Goal: Information Seeking & Learning: Compare options

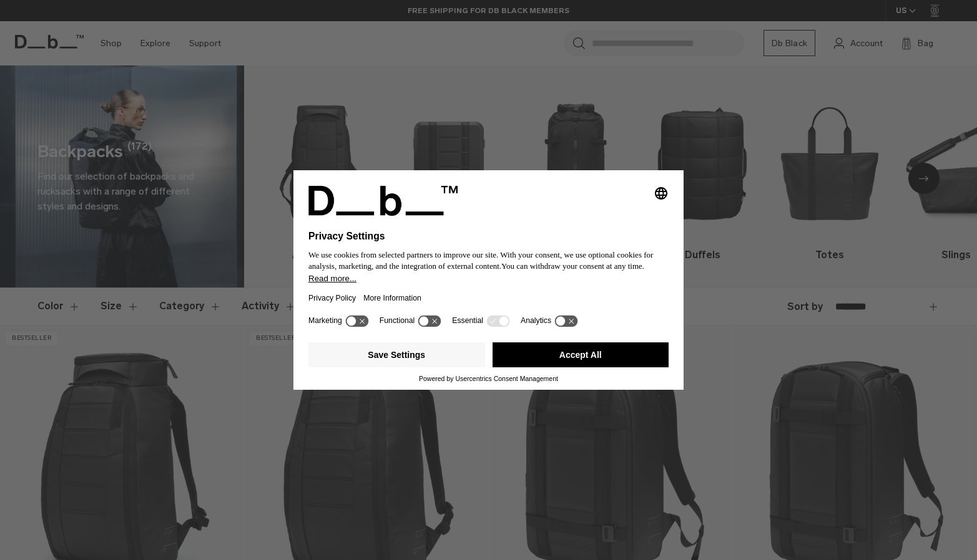
click at [368, 324] on icon at bounding box center [356, 321] width 23 height 12
click at [353, 325] on icon at bounding box center [356, 321] width 23 height 12
click at [573, 325] on icon at bounding box center [565, 321] width 23 height 12
click at [554, 361] on button "Accept All" at bounding box center [580, 355] width 177 height 25
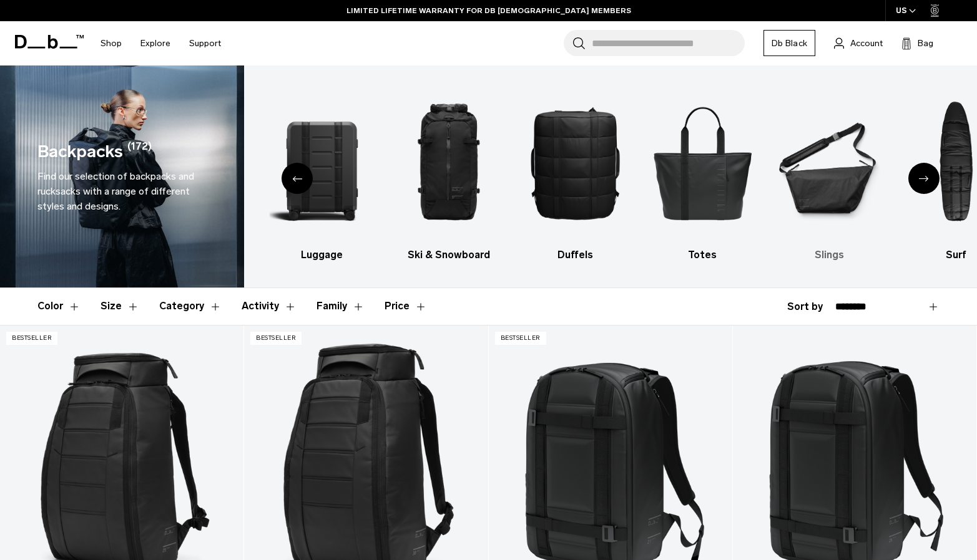
click at [830, 162] on img "6 / 10" at bounding box center [828, 162] width 105 height 157
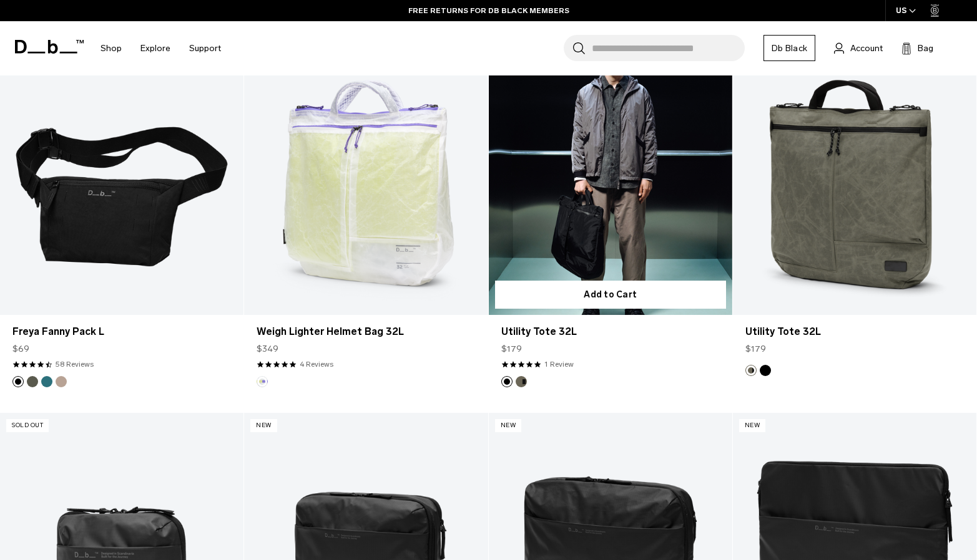
scroll to position [1021, 0]
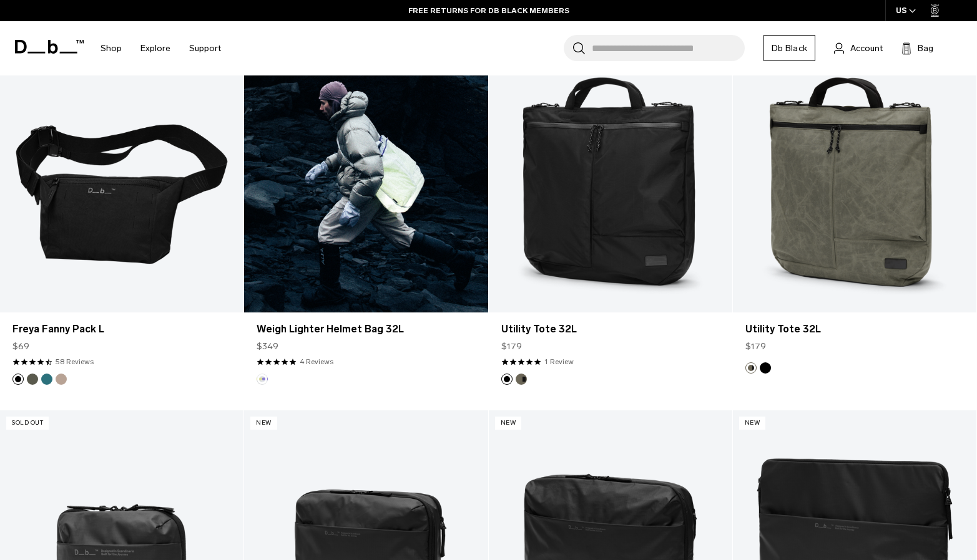
click at [376, 213] on link "Weigh Lighter Helmet Bag 32L" at bounding box center [365, 177] width 243 height 271
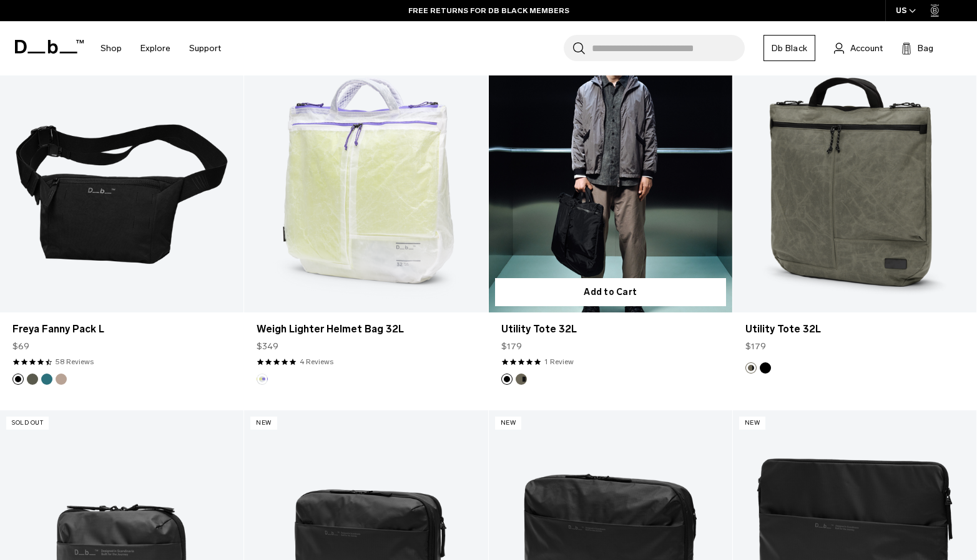
click at [592, 222] on link "Utility Tote 32L" at bounding box center [610, 177] width 243 height 271
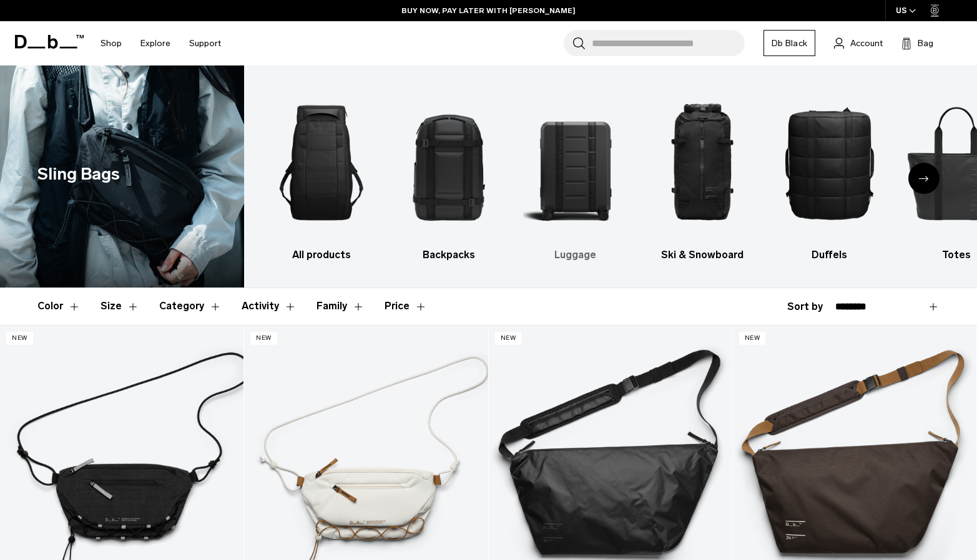
scroll to position [0, 0]
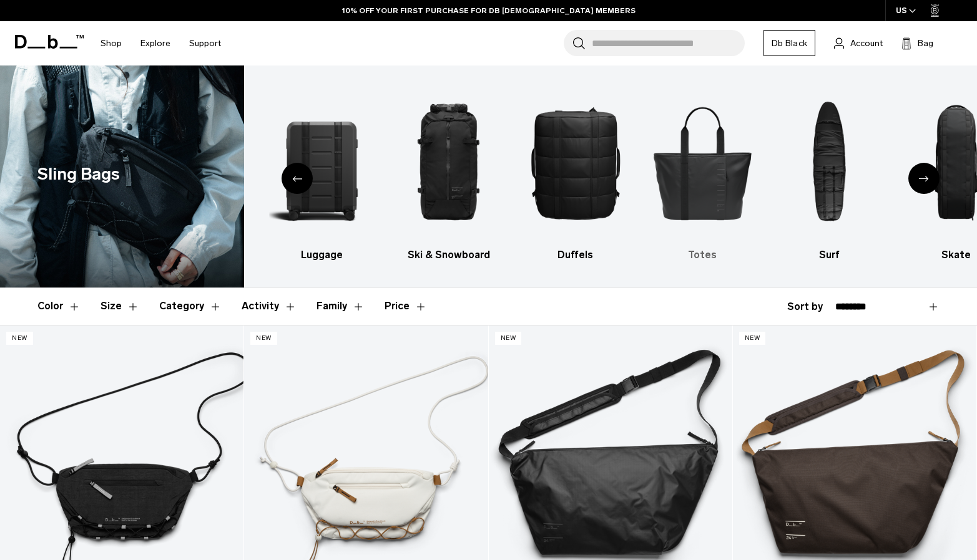
click at [707, 178] on img "6 / 10" at bounding box center [702, 162] width 105 height 157
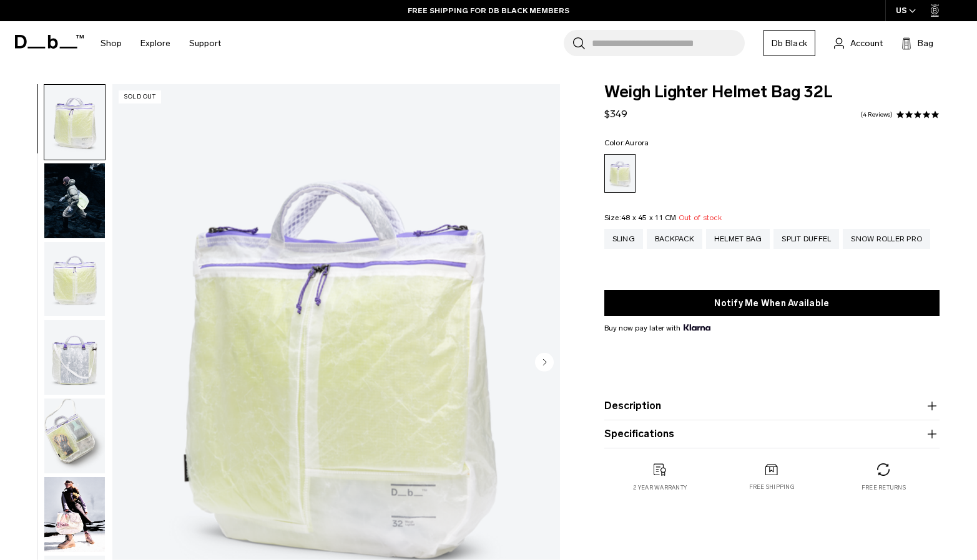
click at [75, 255] on img "button" at bounding box center [74, 279] width 61 height 75
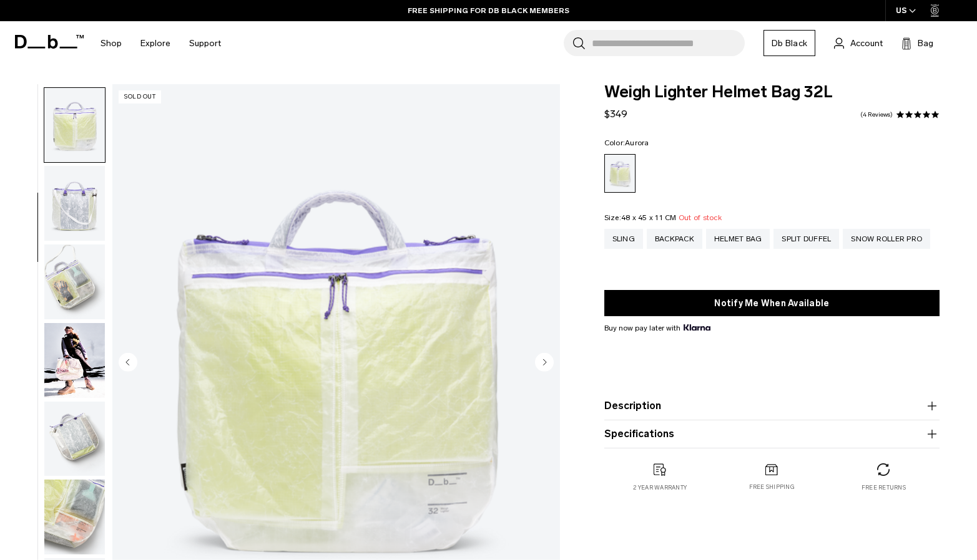
scroll to position [159, 0]
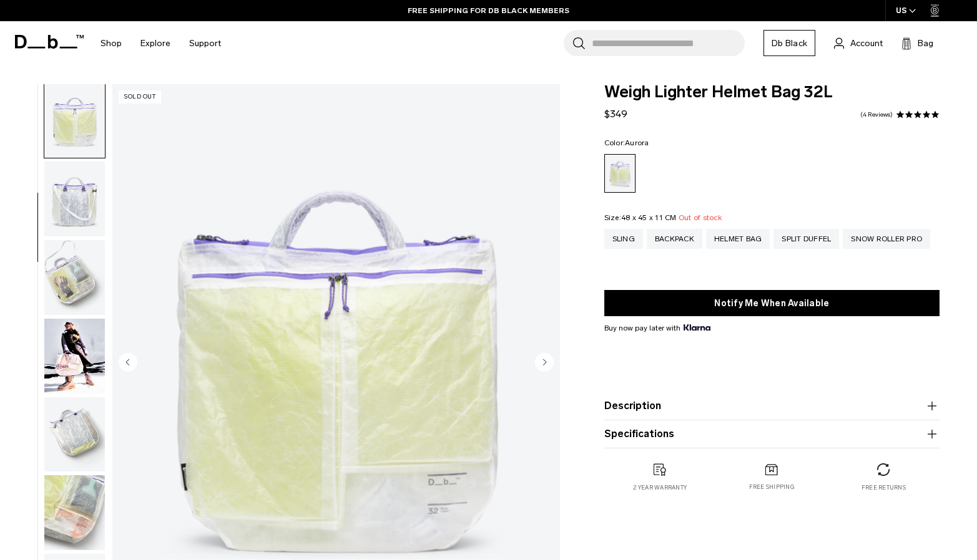
click at [84, 282] on img "button" at bounding box center [74, 277] width 61 height 75
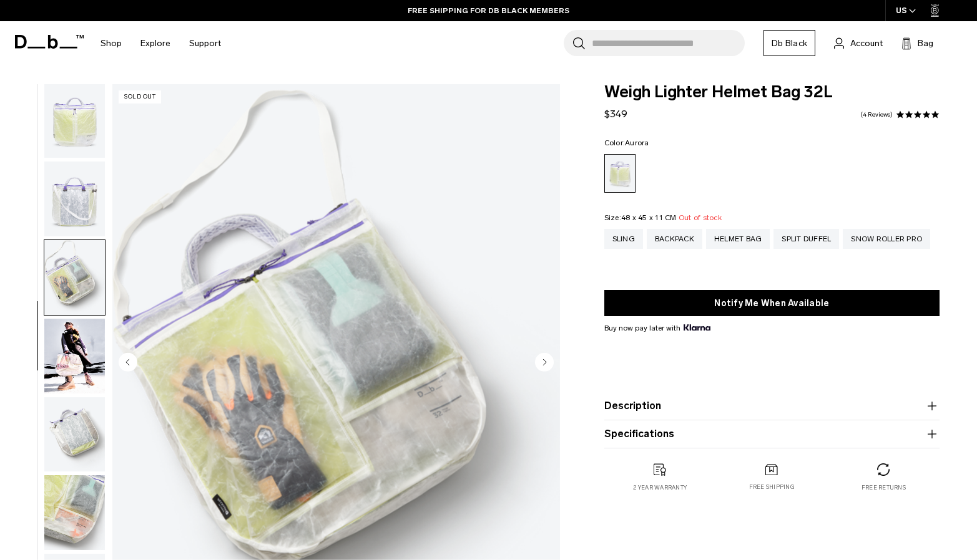
scroll to position [232, 0]
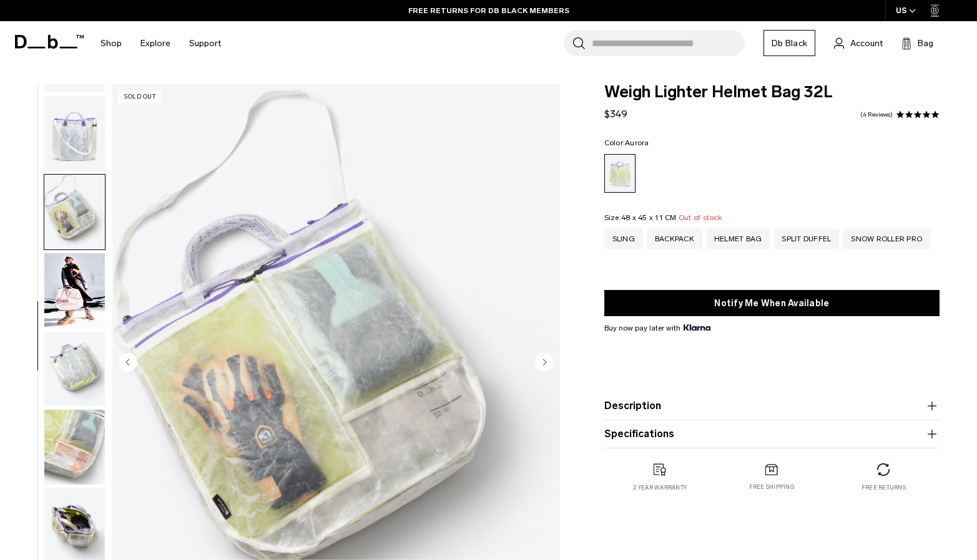
click at [76, 260] on img "button" at bounding box center [74, 290] width 61 height 75
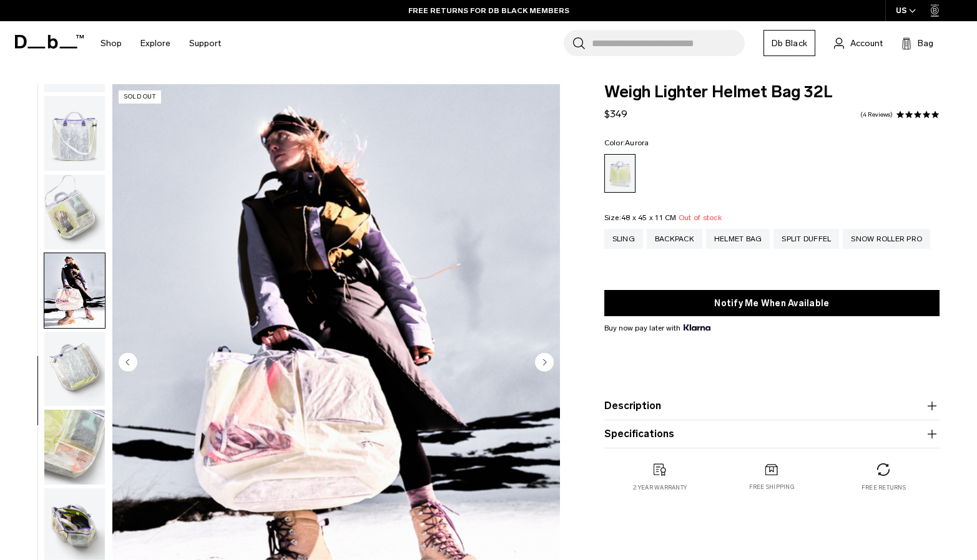
click at [66, 343] on img "button" at bounding box center [74, 369] width 61 height 75
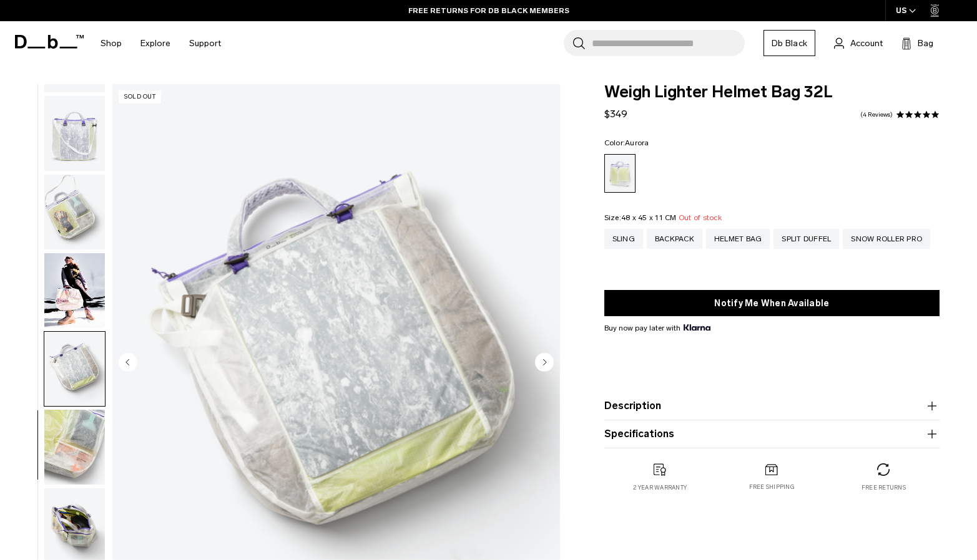
click at [61, 431] on img "button" at bounding box center [74, 447] width 61 height 75
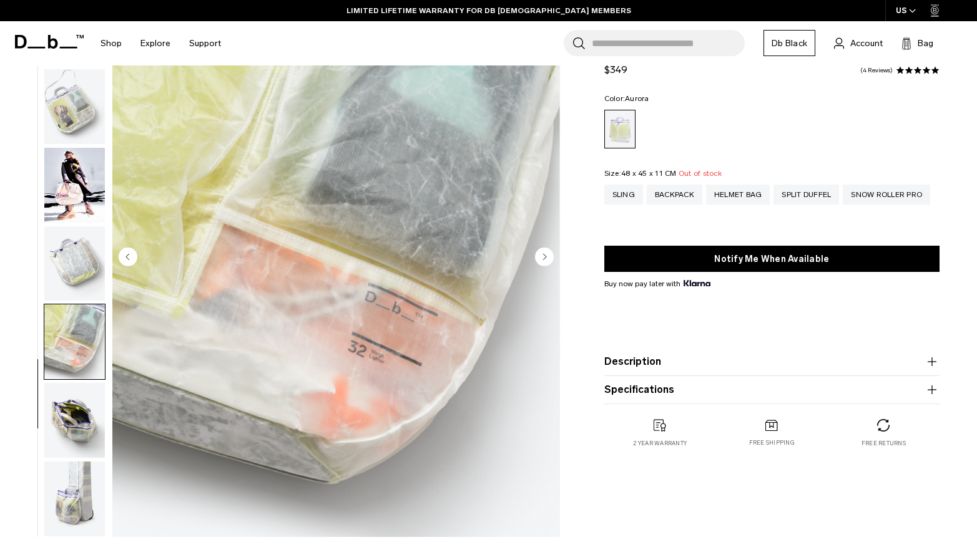
scroll to position [114, 0]
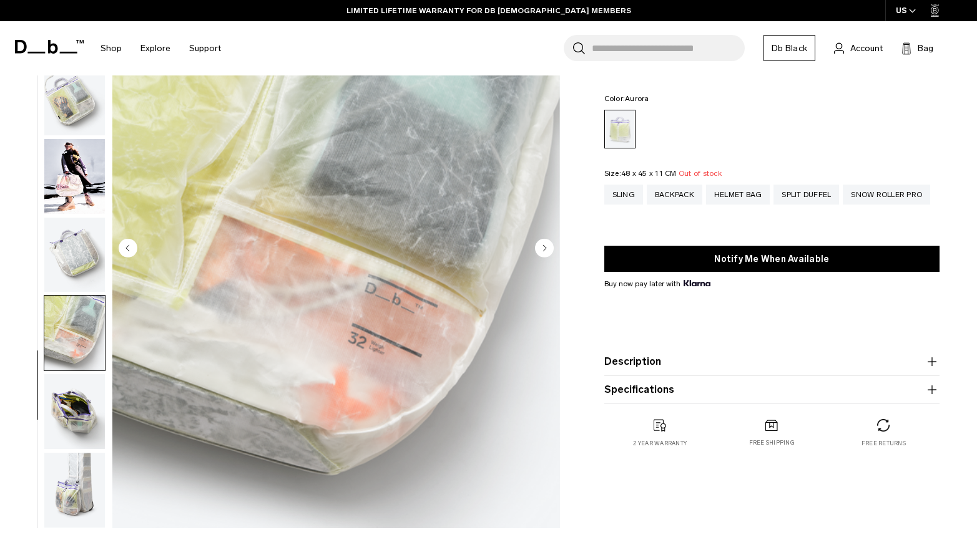
click at [72, 432] on img "button" at bounding box center [74, 411] width 61 height 75
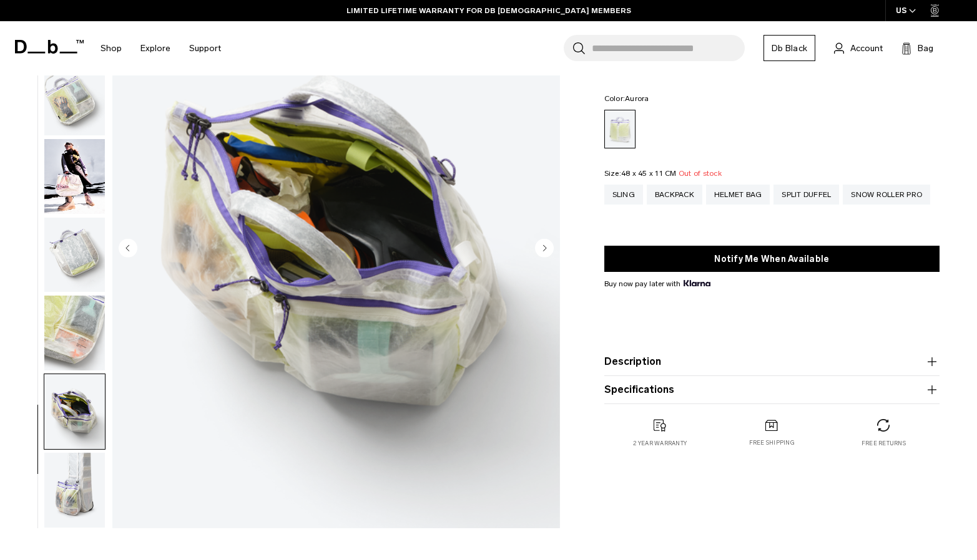
click at [72, 494] on img "button" at bounding box center [74, 490] width 61 height 75
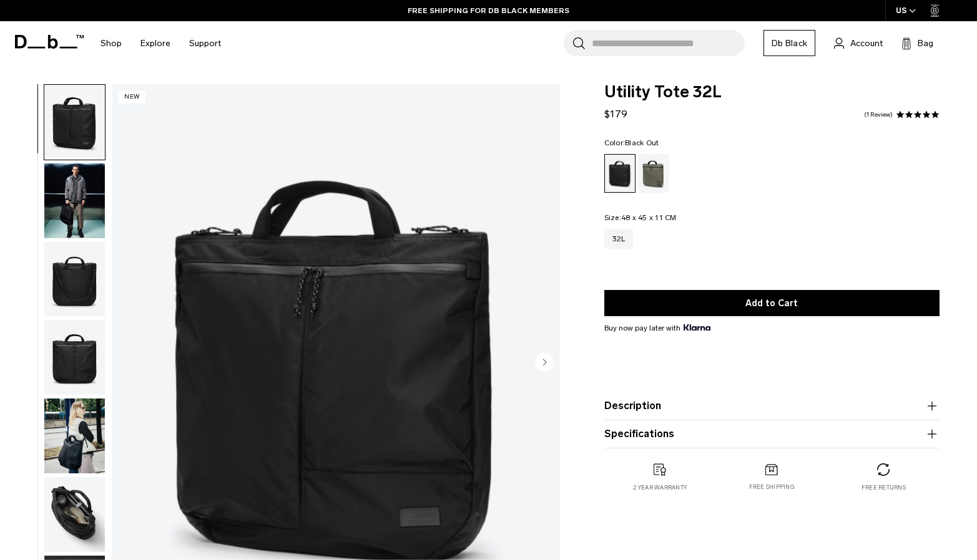
click at [70, 200] on img "button" at bounding box center [74, 201] width 61 height 75
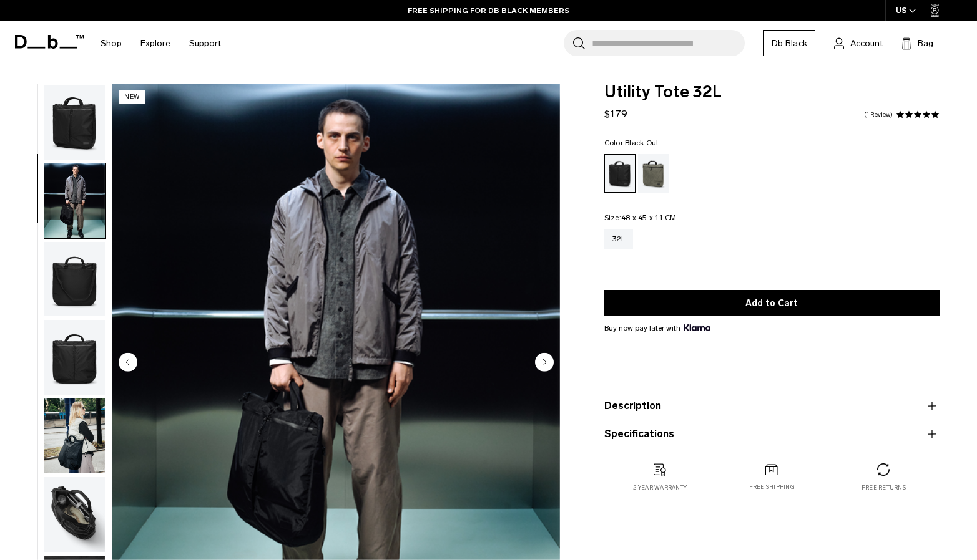
scroll to position [74, 0]
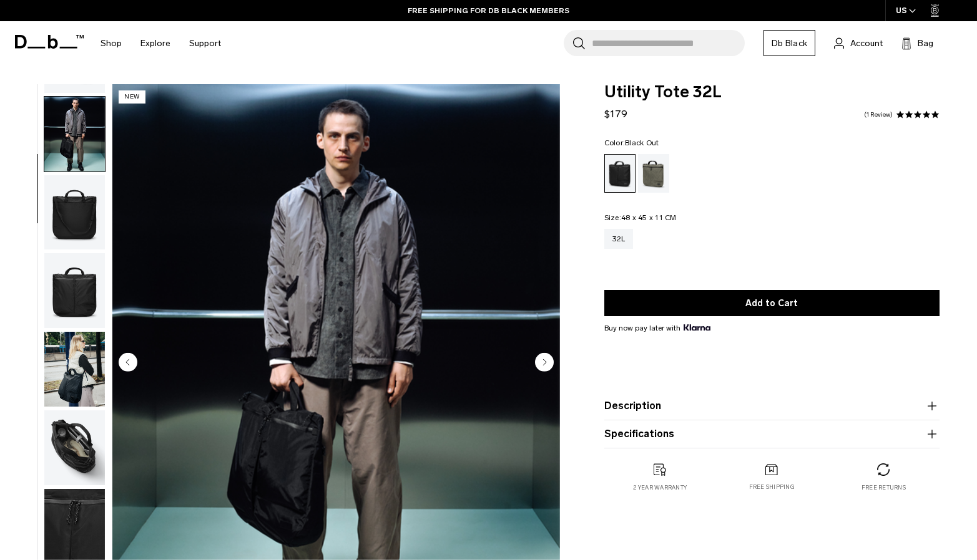
click at [76, 227] on img "button" at bounding box center [74, 212] width 61 height 75
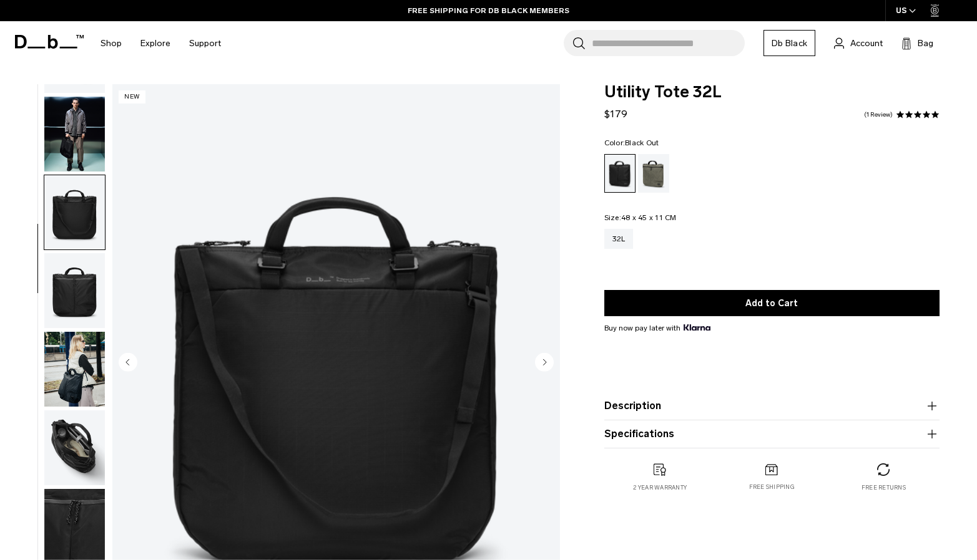
click at [74, 278] on img "button" at bounding box center [74, 290] width 61 height 75
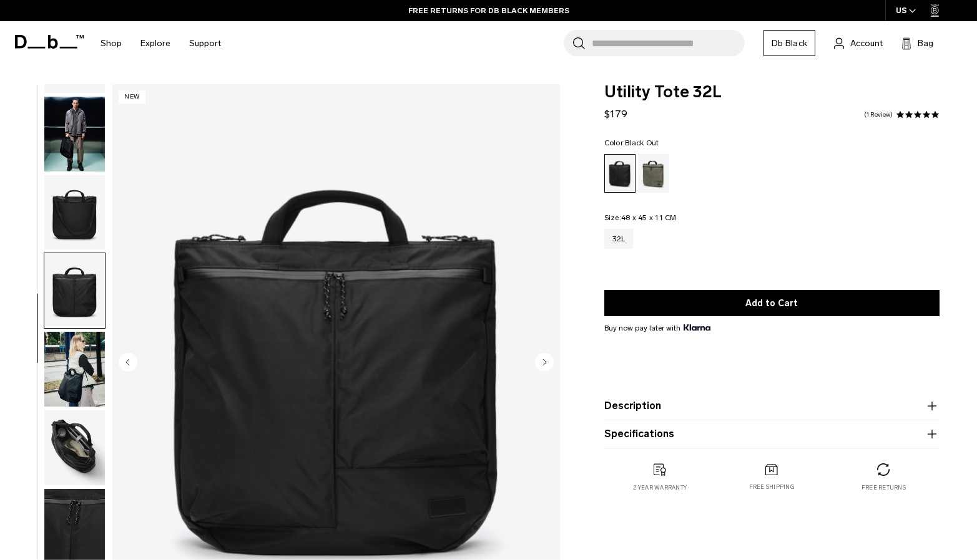
click at [71, 352] on img "button" at bounding box center [74, 369] width 61 height 75
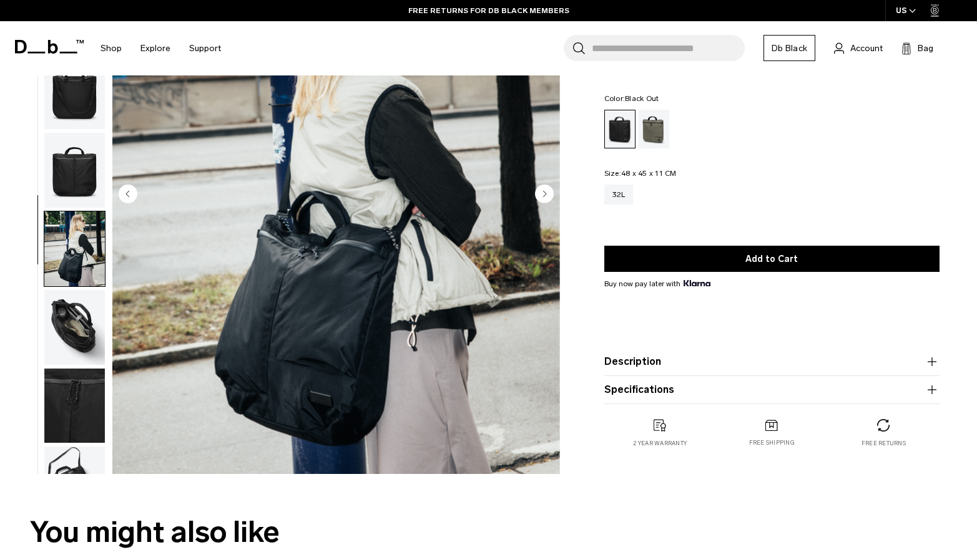
scroll to position [15, 0]
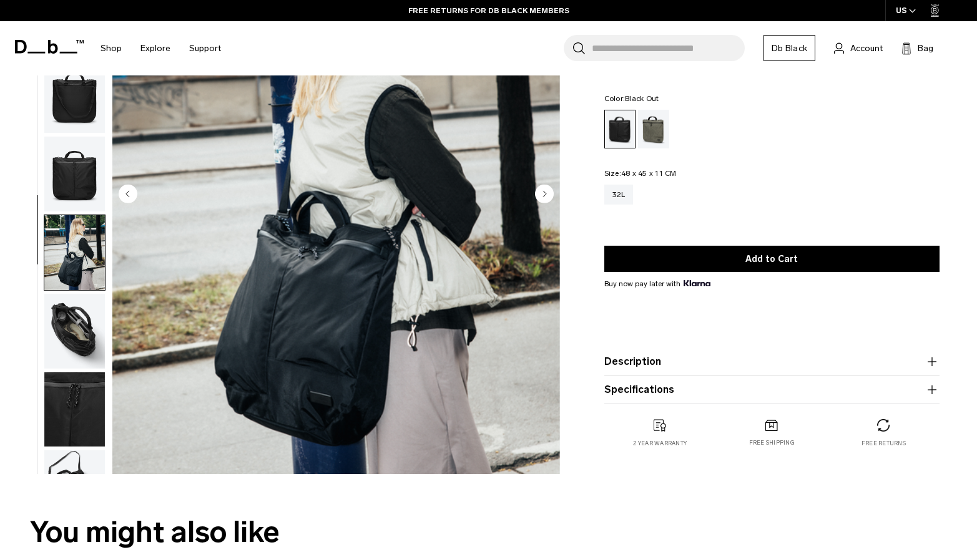
click at [75, 341] on img "button" at bounding box center [74, 331] width 61 height 75
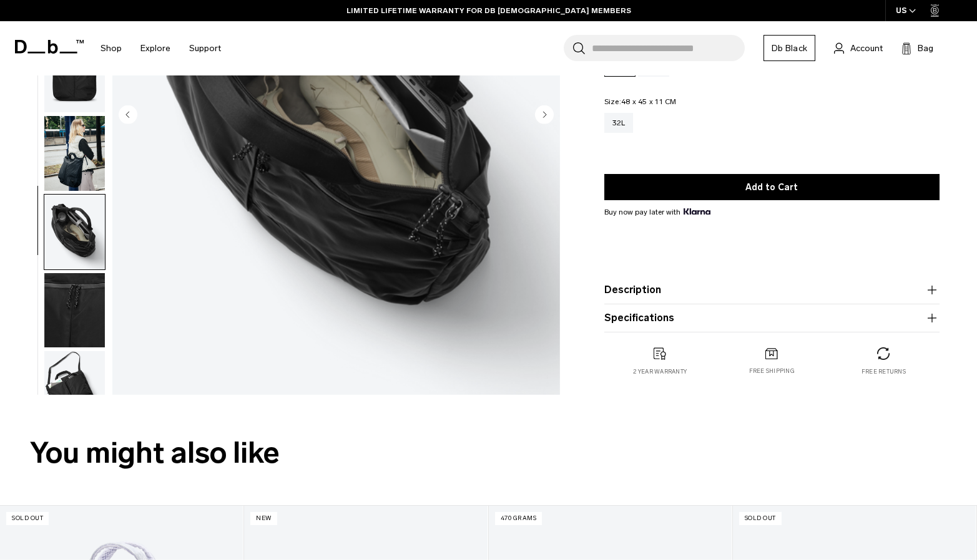
scroll to position [254, 0]
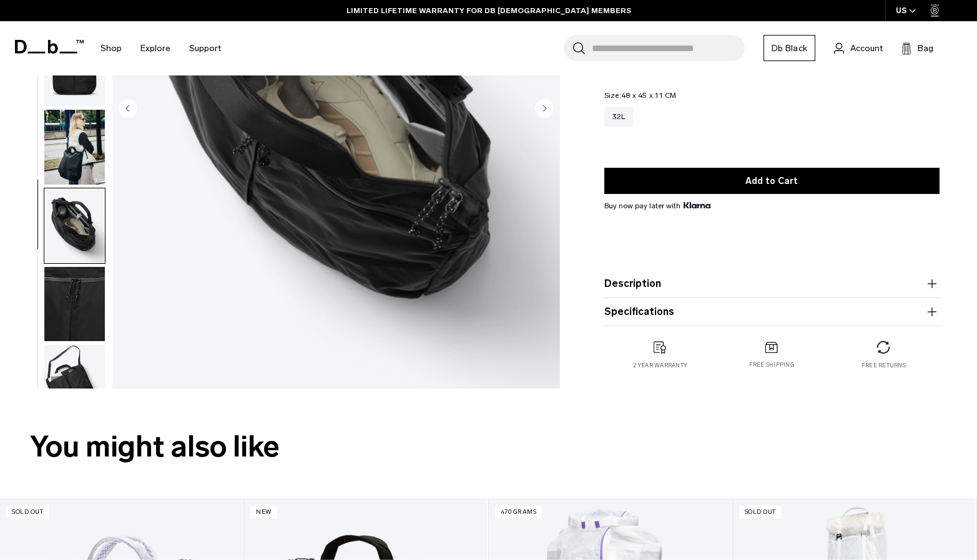
click at [77, 225] on img "button" at bounding box center [74, 225] width 61 height 75
click at [79, 300] on img "button" at bounding box center [74, 304] width 61 height 75
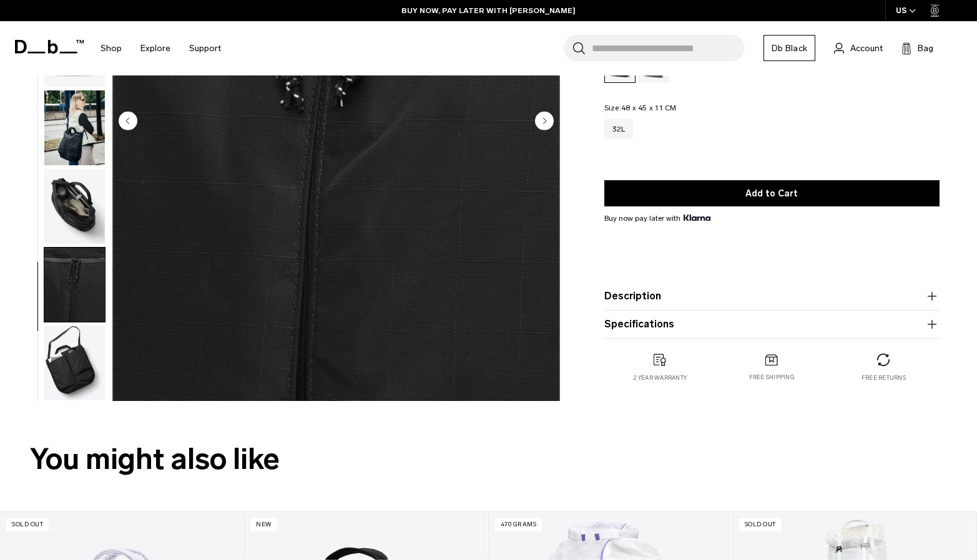
scroll to position [291, 0]
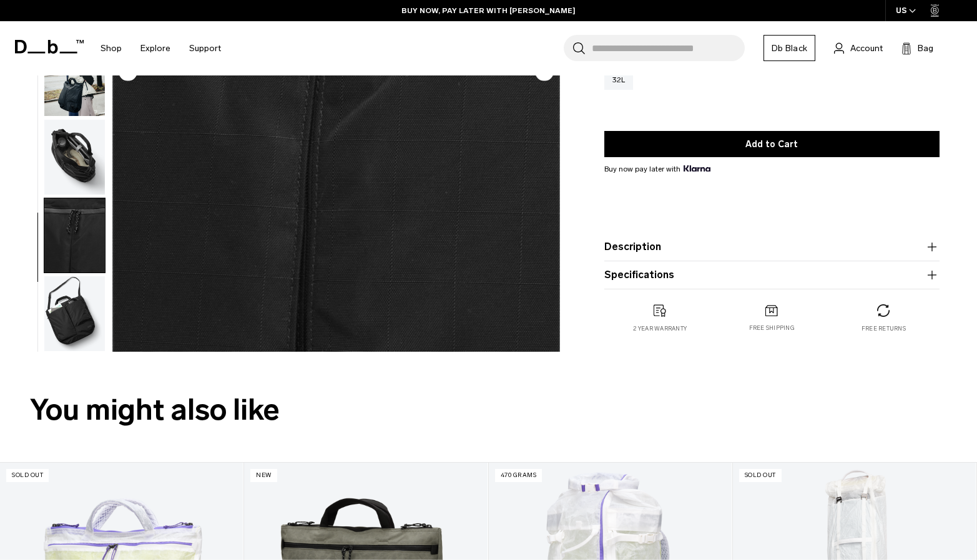
click at [67, 325] on img "button" at bounding box center [74, 313] width 61 height 75
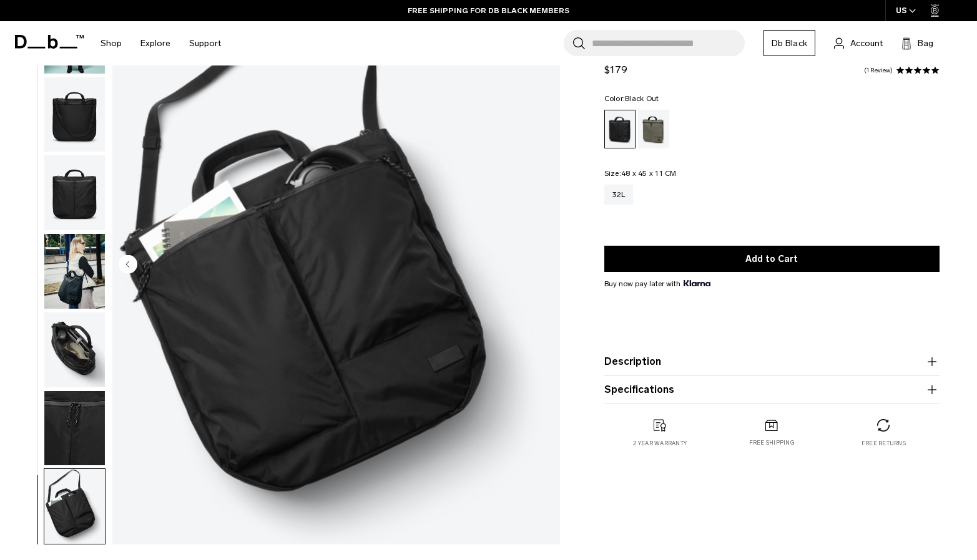
scroll to position [110, 0]
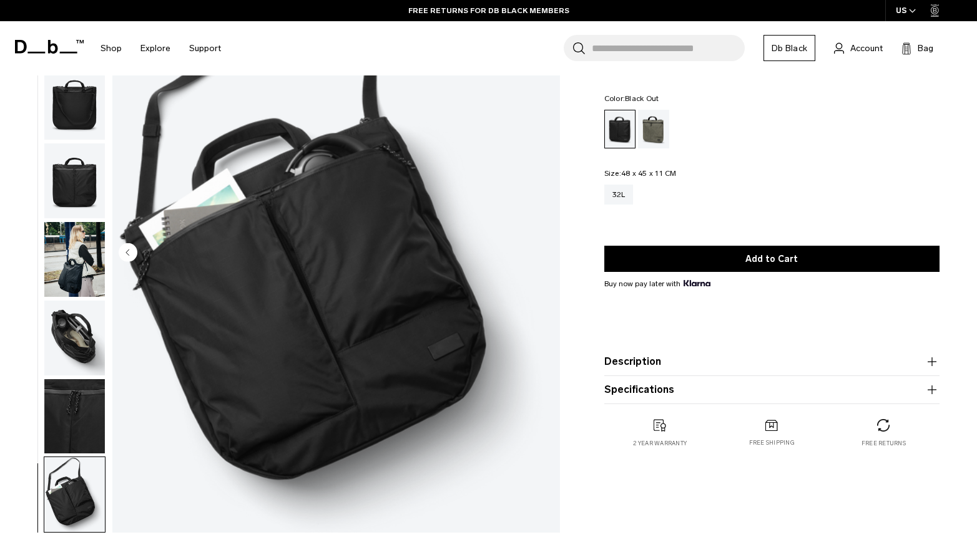
click at [73, 338] on img "button" at bounding box center [74, 338] width 61 height 75
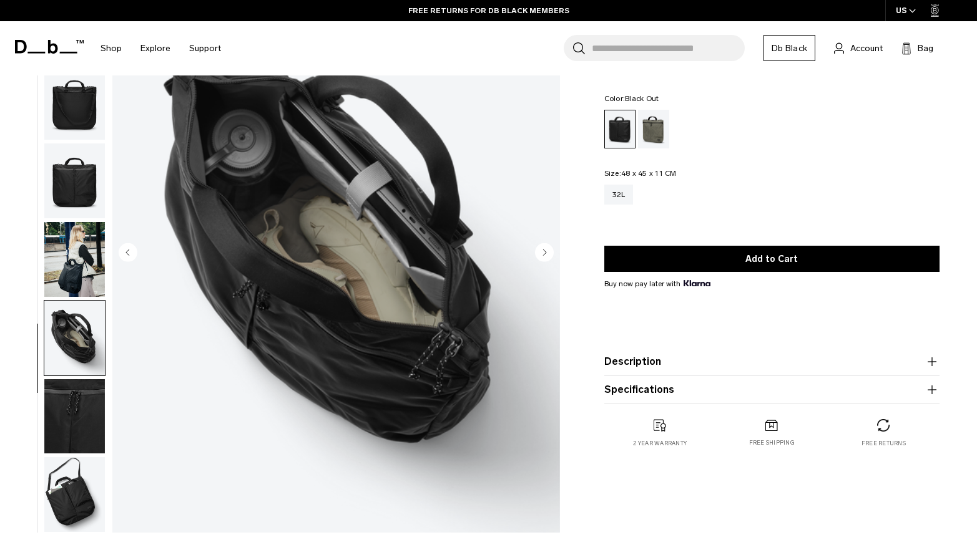
click at [73, 401] on img "button" at bounding box center [74, 416] width 61 height 75
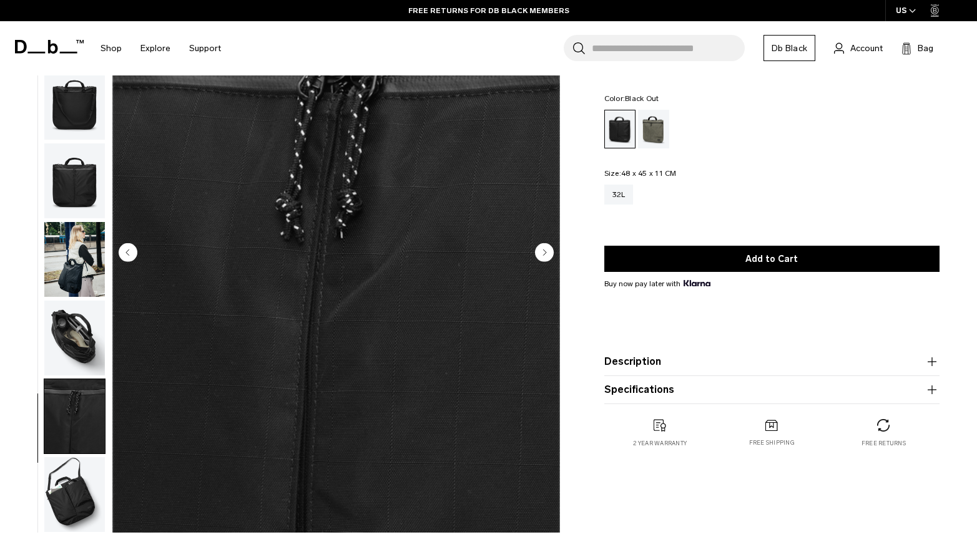
click at [64, 470] on img "button" at bounding box center [74, 494] width 61 height 75
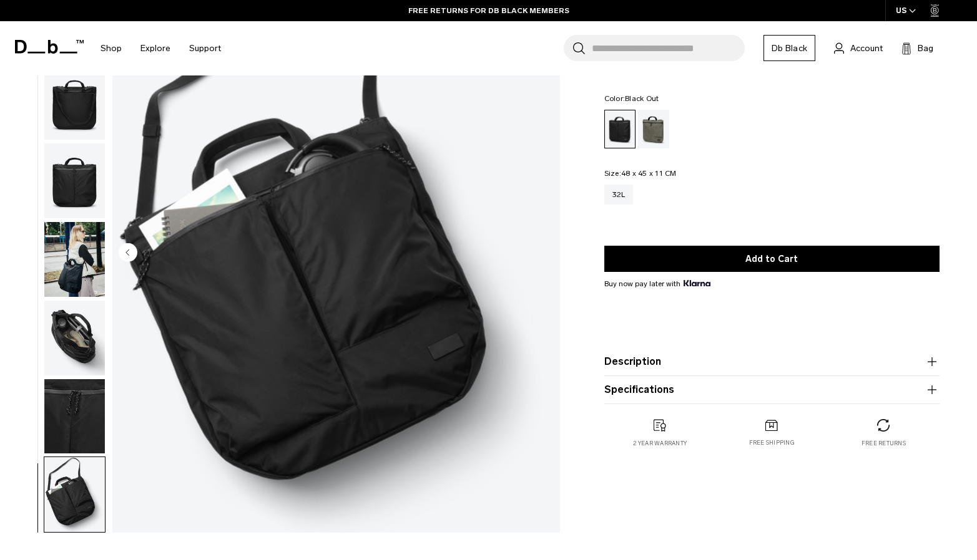
click at [69, 396] on img "button" at bounding box center [74, 416] width 61 height 75
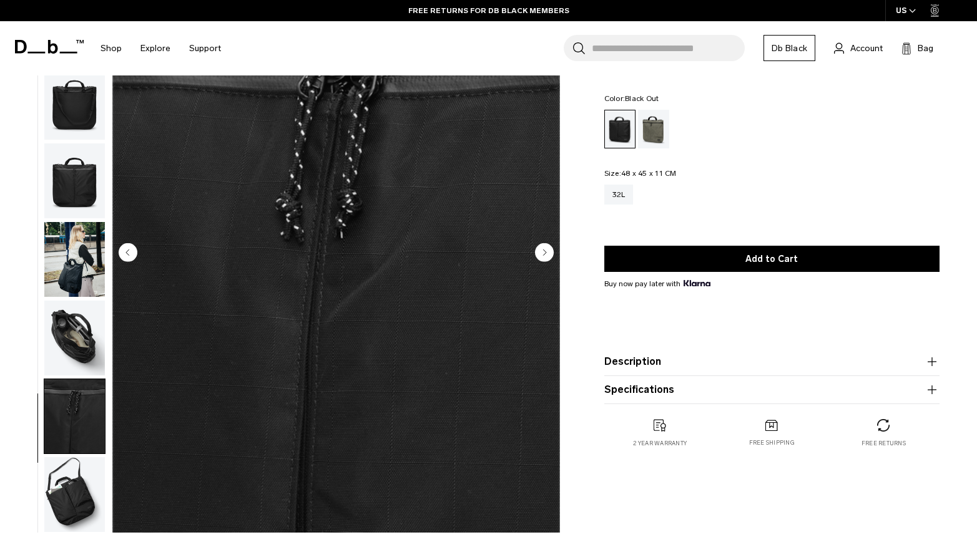
click at [69, 350] on img "button" at bounding box center [74, 338] width 61 height 75
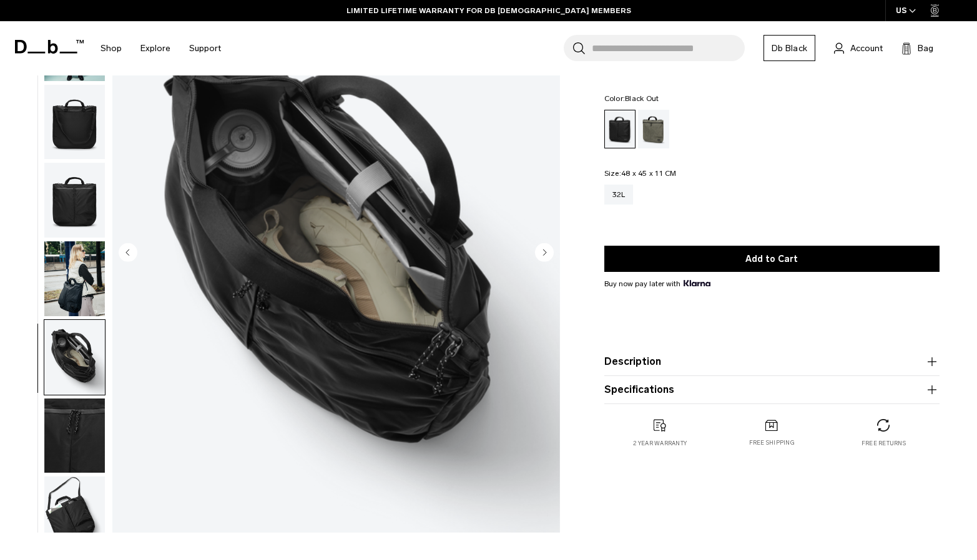
click at [77, 286] on img "button" at bounding box center [74, 279] width 61 height 75
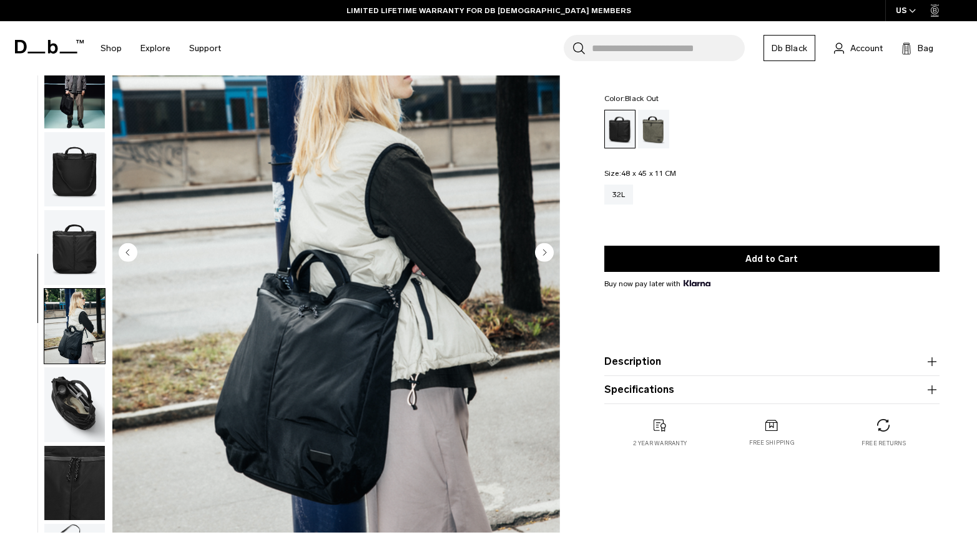
scroll to position [0, 0]
click at [70, 257] on img "button" at bounding box center [74, 247] width 61 height 75
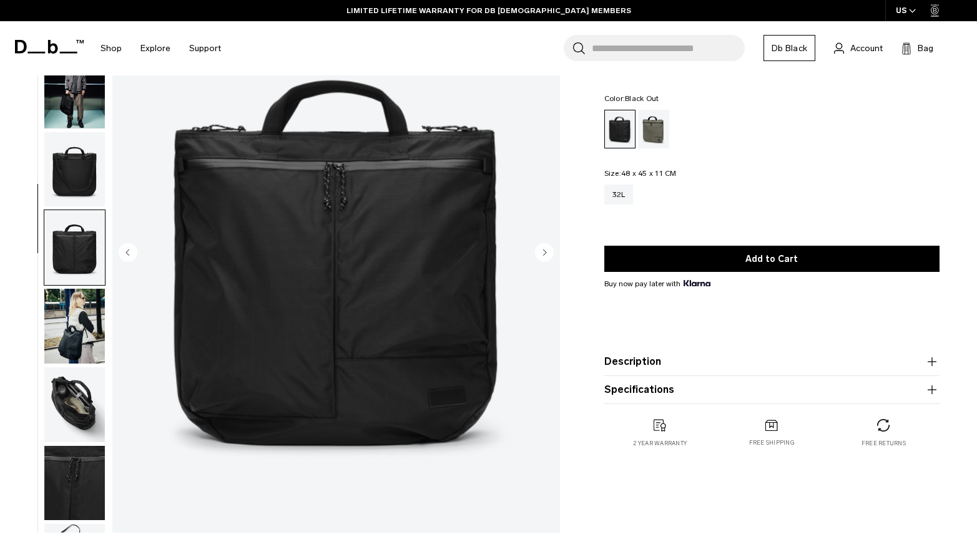
click at [77, 342] on img "button" at bounding box center [74, 326] width 61 height 75
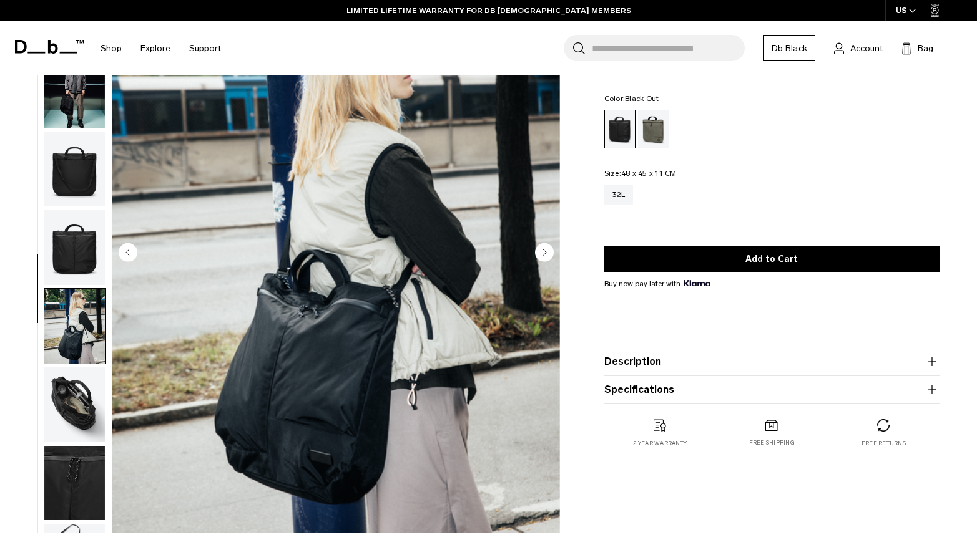
scroll to position [74, 0]
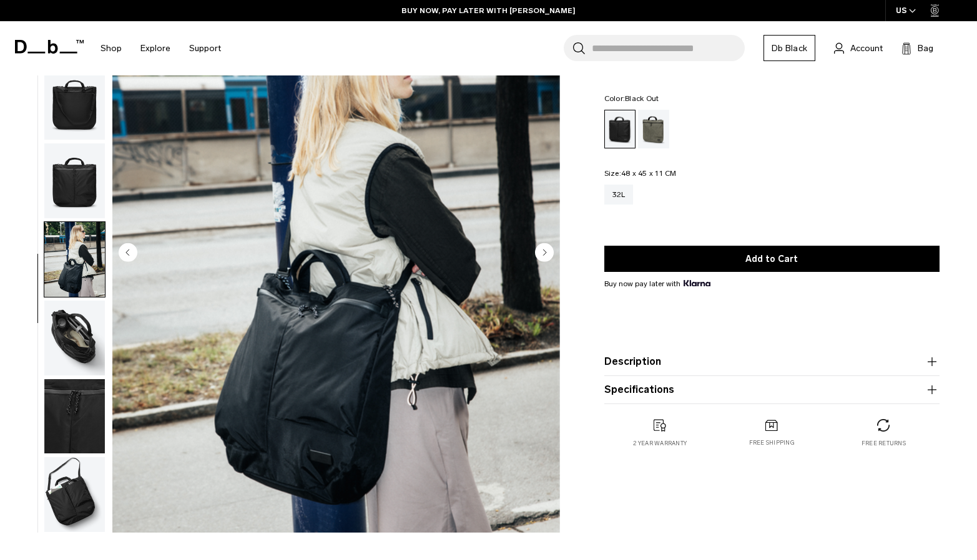
click at [76, 152] on img "button" at bounding box center [74, 181] width 61 height 75
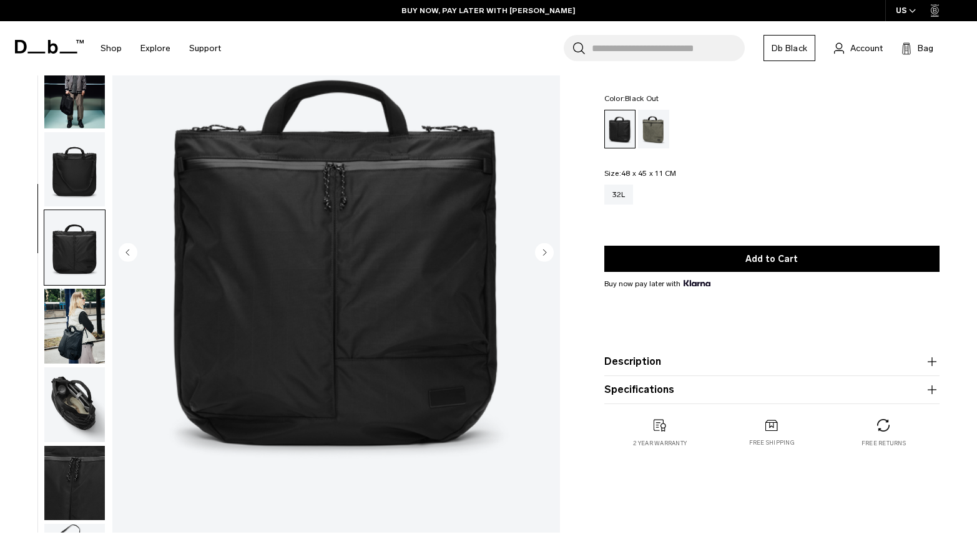
scroll to position [0, 0]
click at [856, 112] on ul at bounding box center [771, 129] width 335 height 39
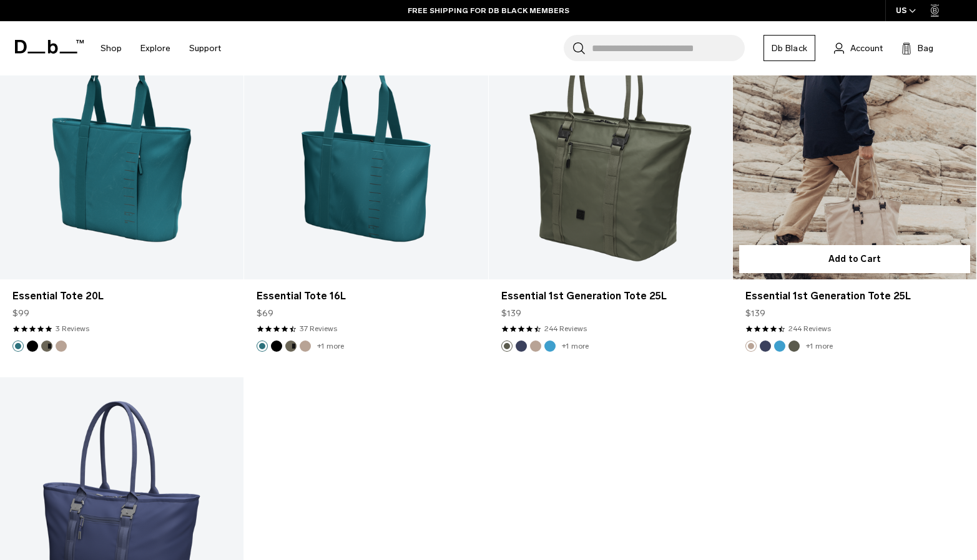
scroll to position [1812, 0]
